Goal: Obtain resource: Download file/media

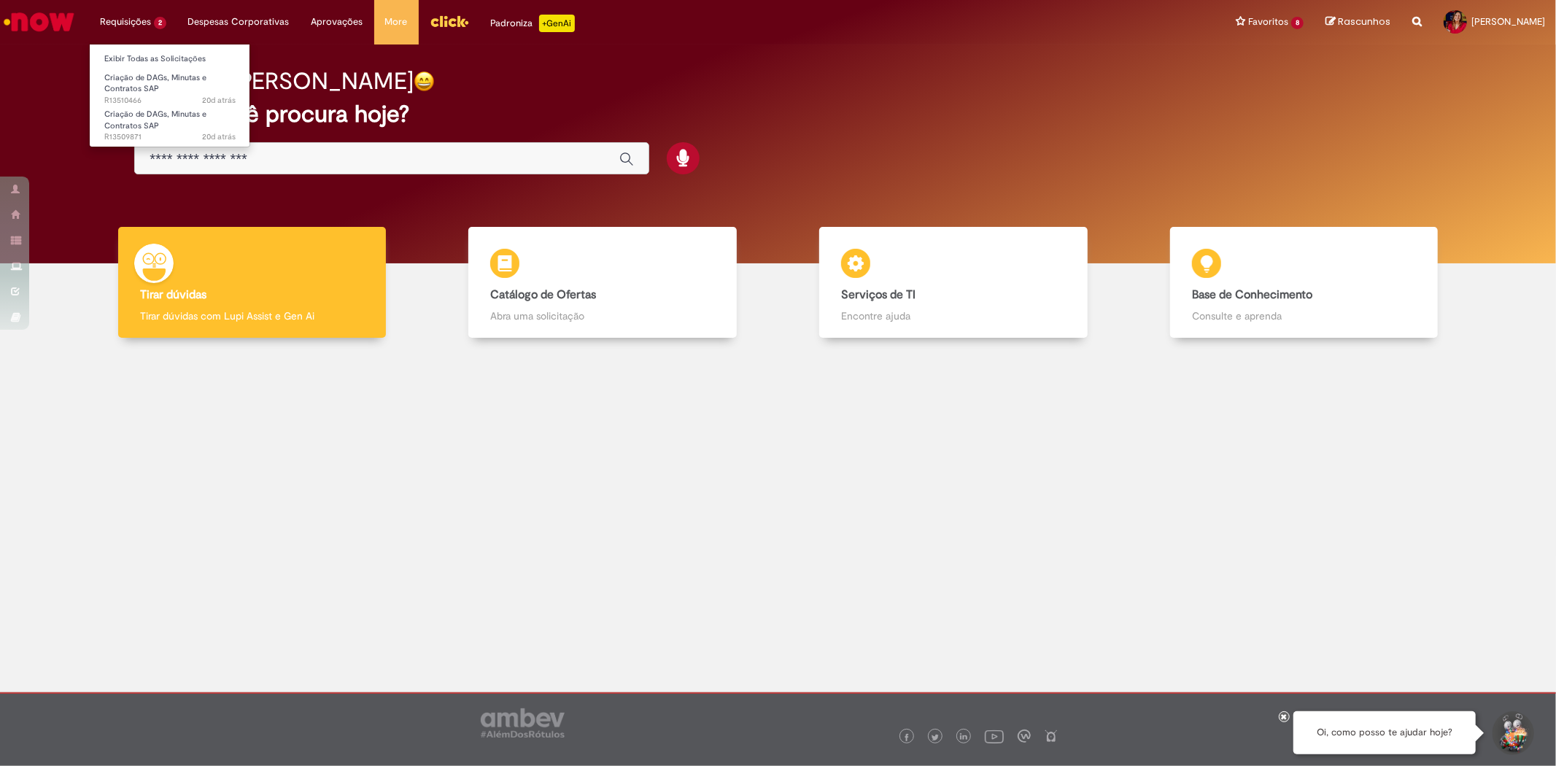
click at [130, 12] on li "Requisições 2 Exibir Todas as Solicitações Criação de DAGs, [PERSON_NAME] e Con…" at bounding box center [133, 22] width 88 height 44
click at [148, 125] on span "Criação de DAGs, Minutas e Contratos SAP" at bounding box center [155, 120] width 102 height 23
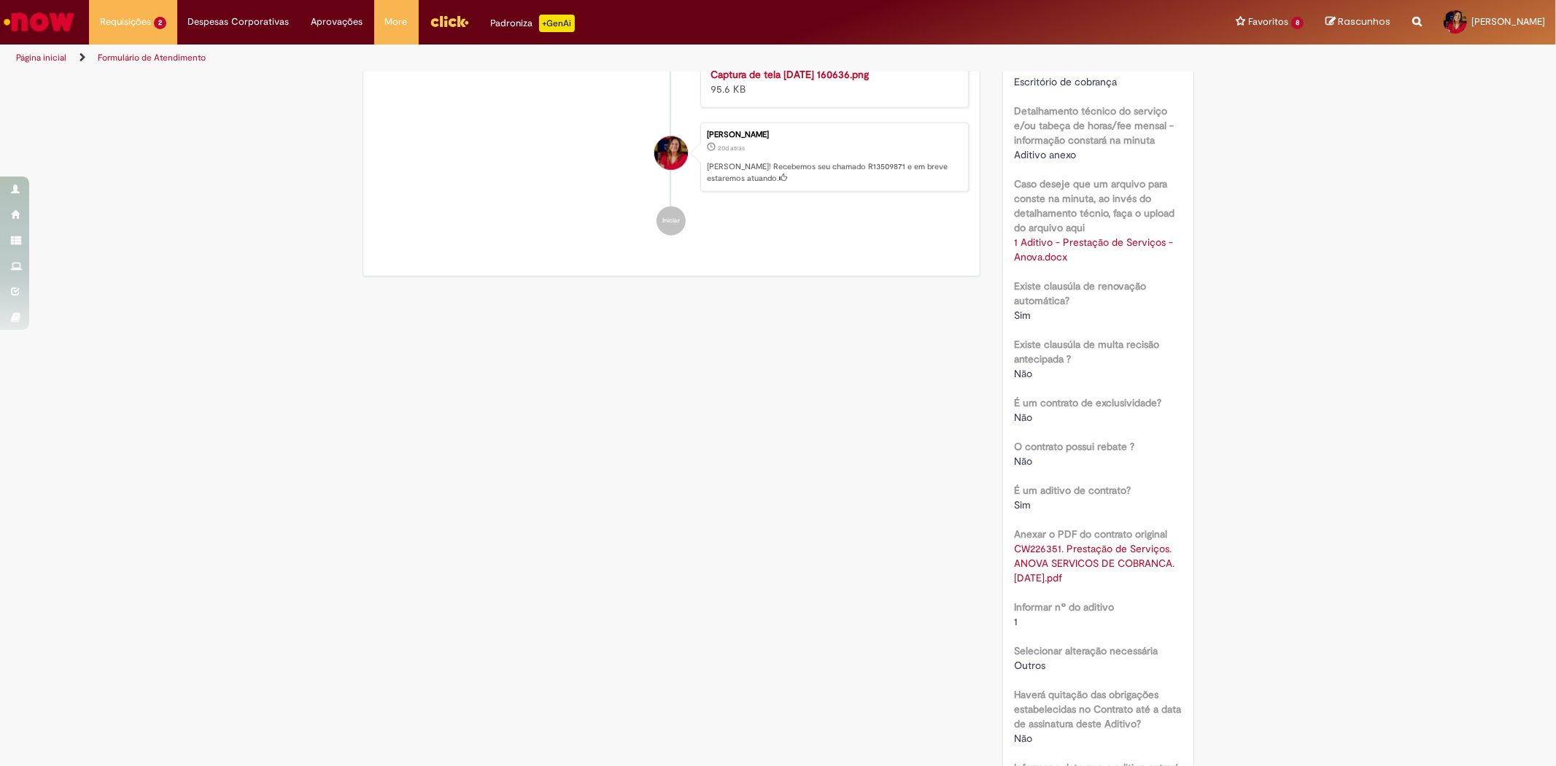
scroll to position [1539, 0]
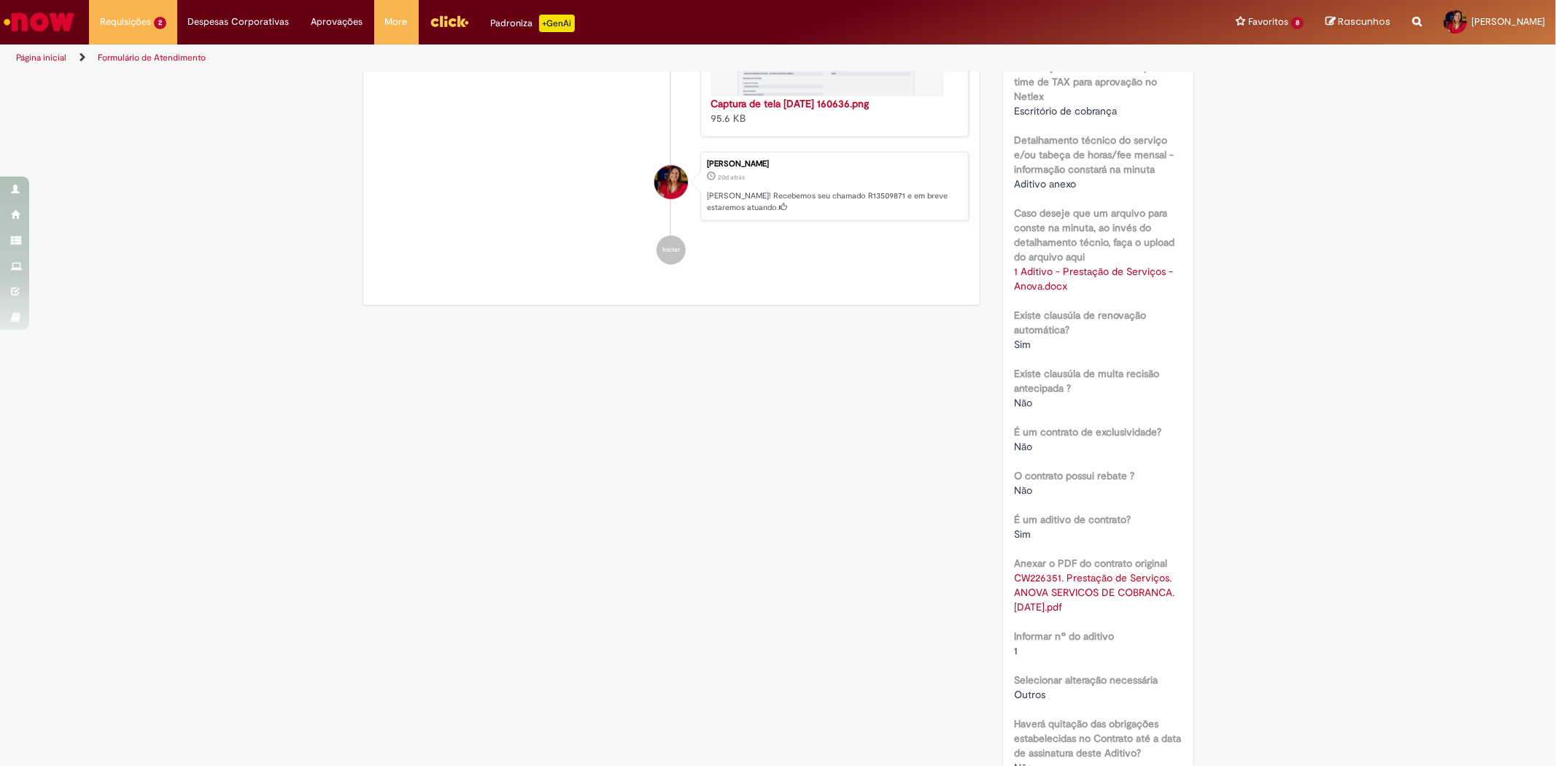
click at [1060, 283] on link "1 Aditivo - Prestação de Serviços - Anova.docx" at bounding box center [1095, 279] width 162 height 28
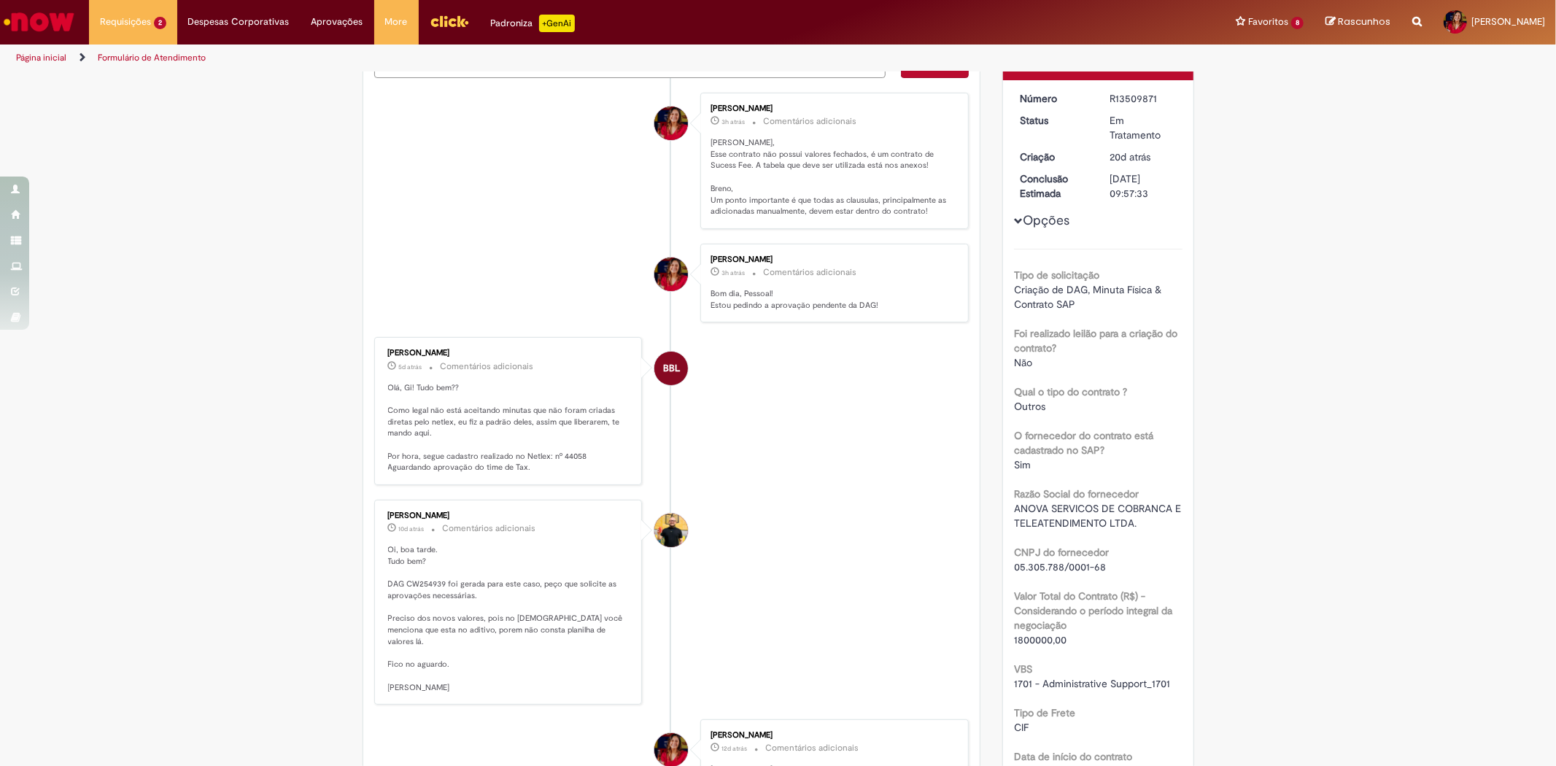
scroll to position [0, 0]
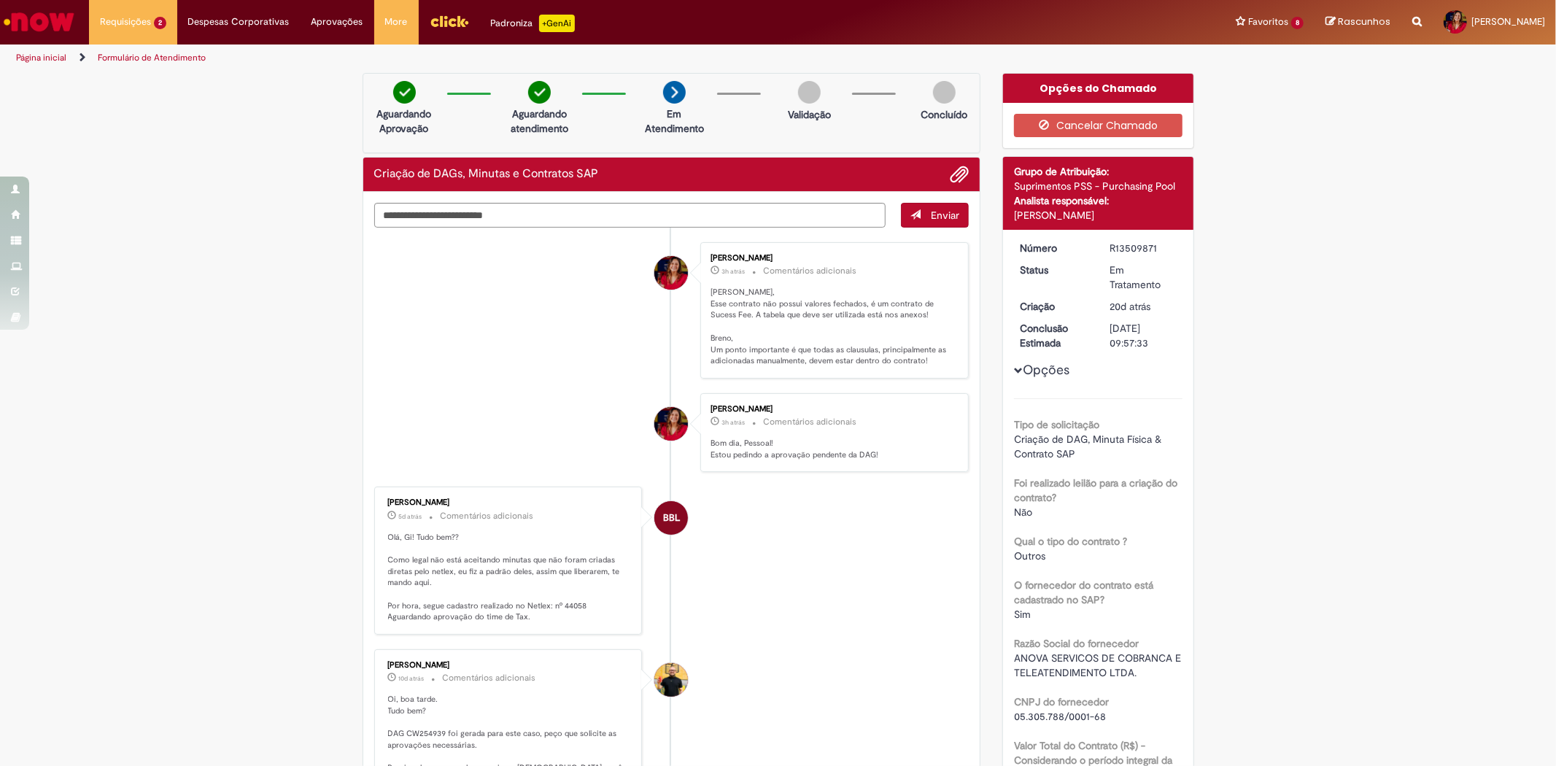
click at [26, 13] on img "Ir para a Homepage" at bounding box center [38, 21] width 75 height 29
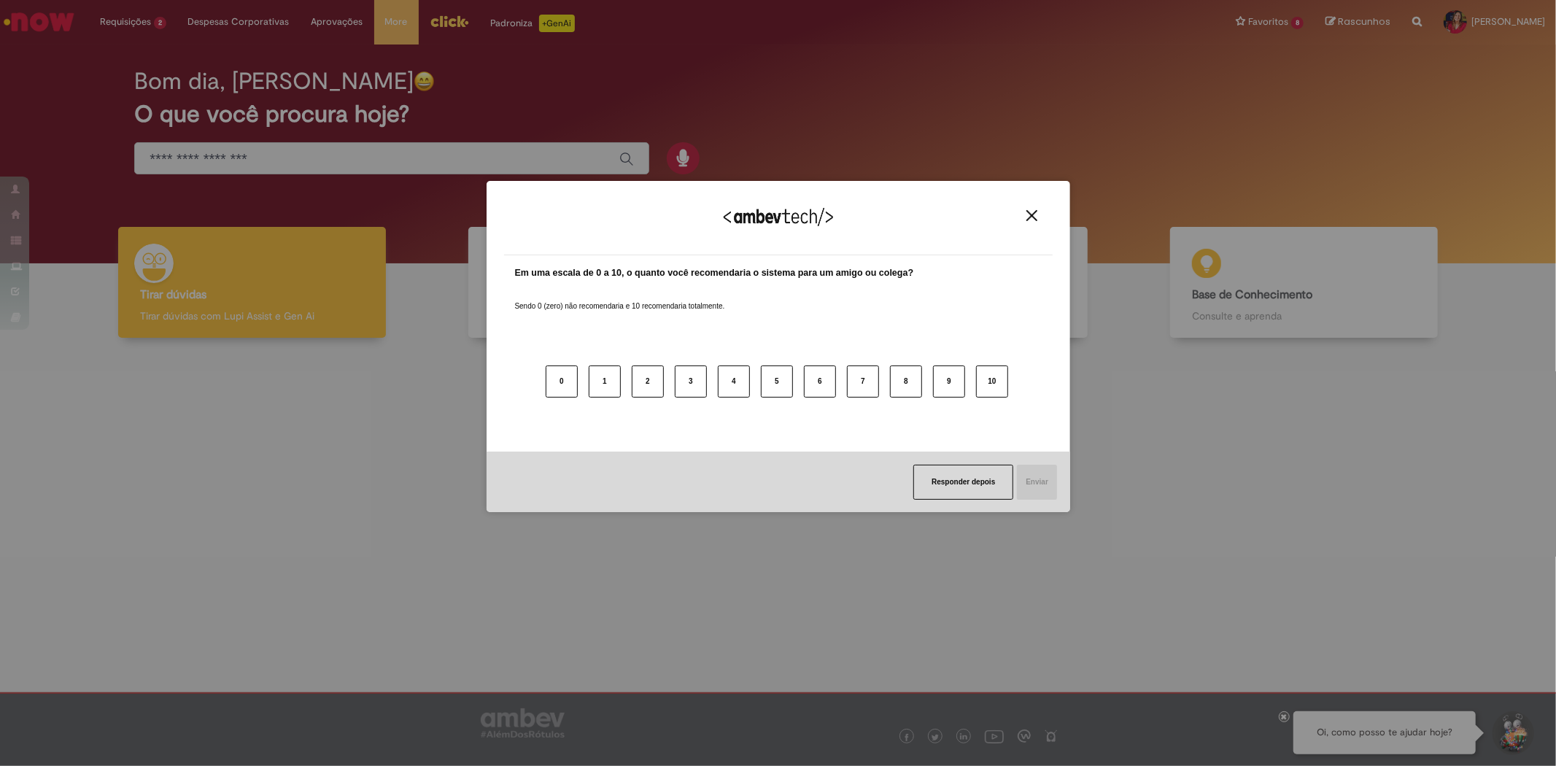
click at [1034, 217] on img "Close" at bounding box center [1031, 215] width 11 height 11
